Goal: Find specific page/section: Find specific page/section

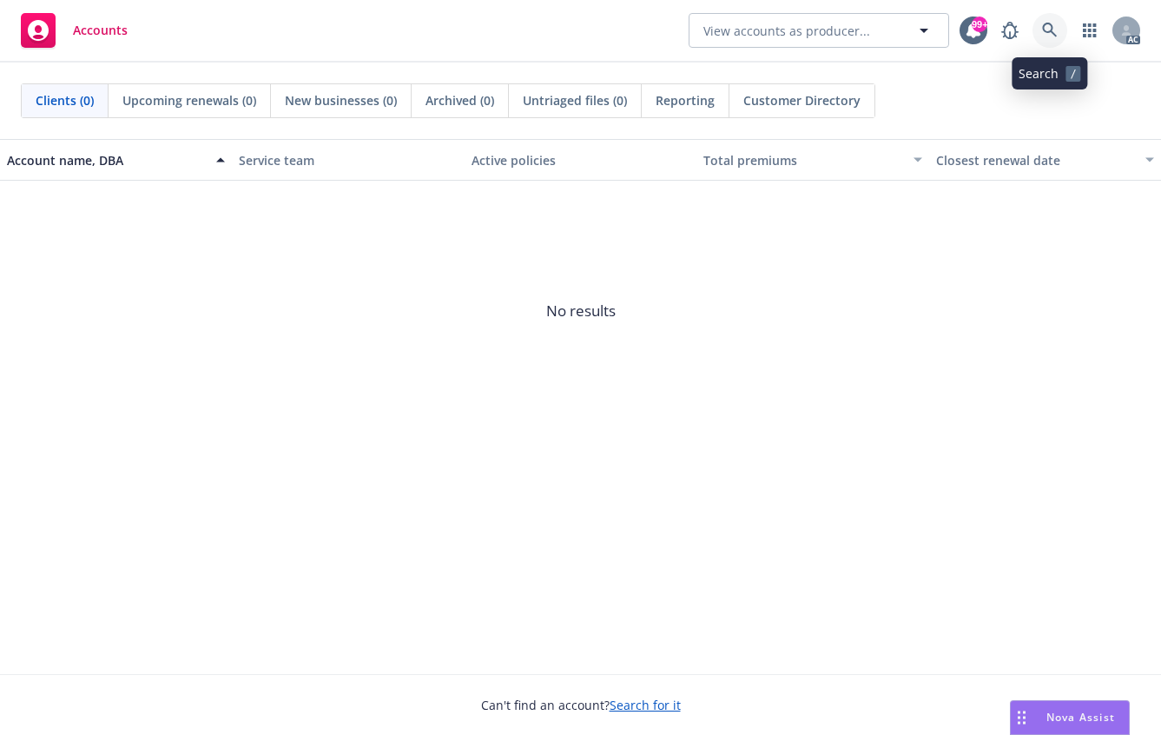
click at [1046, 26] on icon at bounding box center [1050, 31] width 16 height 16
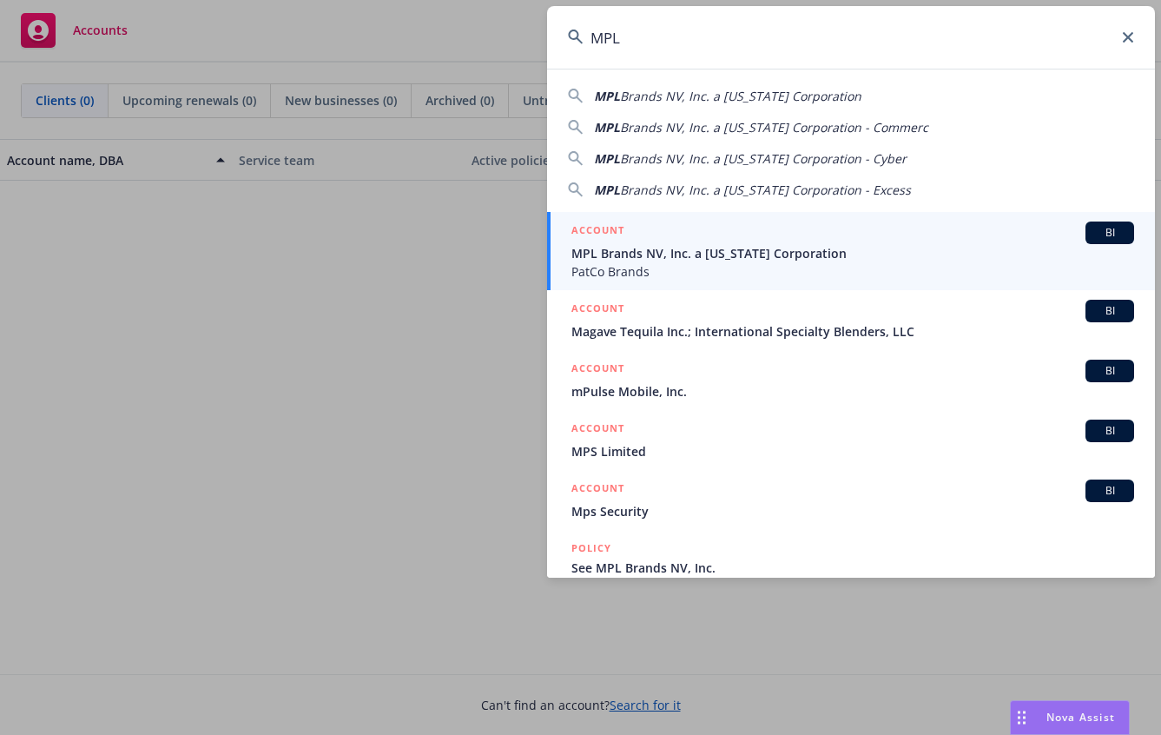
type input "MPL"
click at [612, 250] on span "MPL Brands NV, Inc. a [US_STATE] Corporation" at bounding box center [852, 253] width 563 height 18
